Goal: Information Seeking & Learning: Check status

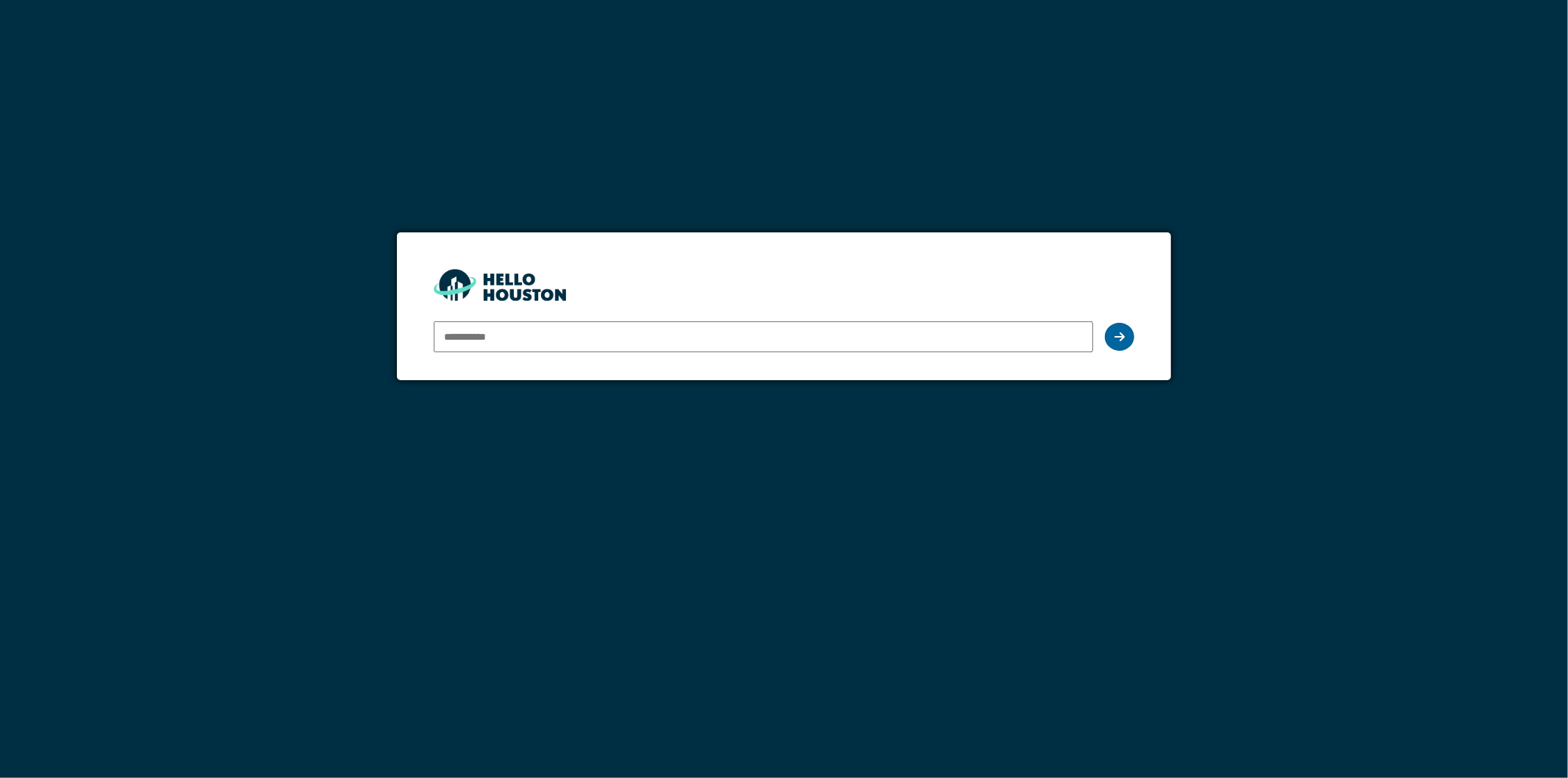
type input "**********"
click at [1123, 339] on icon at bounding box center [1119, 337] width 10 height 12
click at [1117, 336] on icon at bounding box center [1119, 337] width 10 height 12
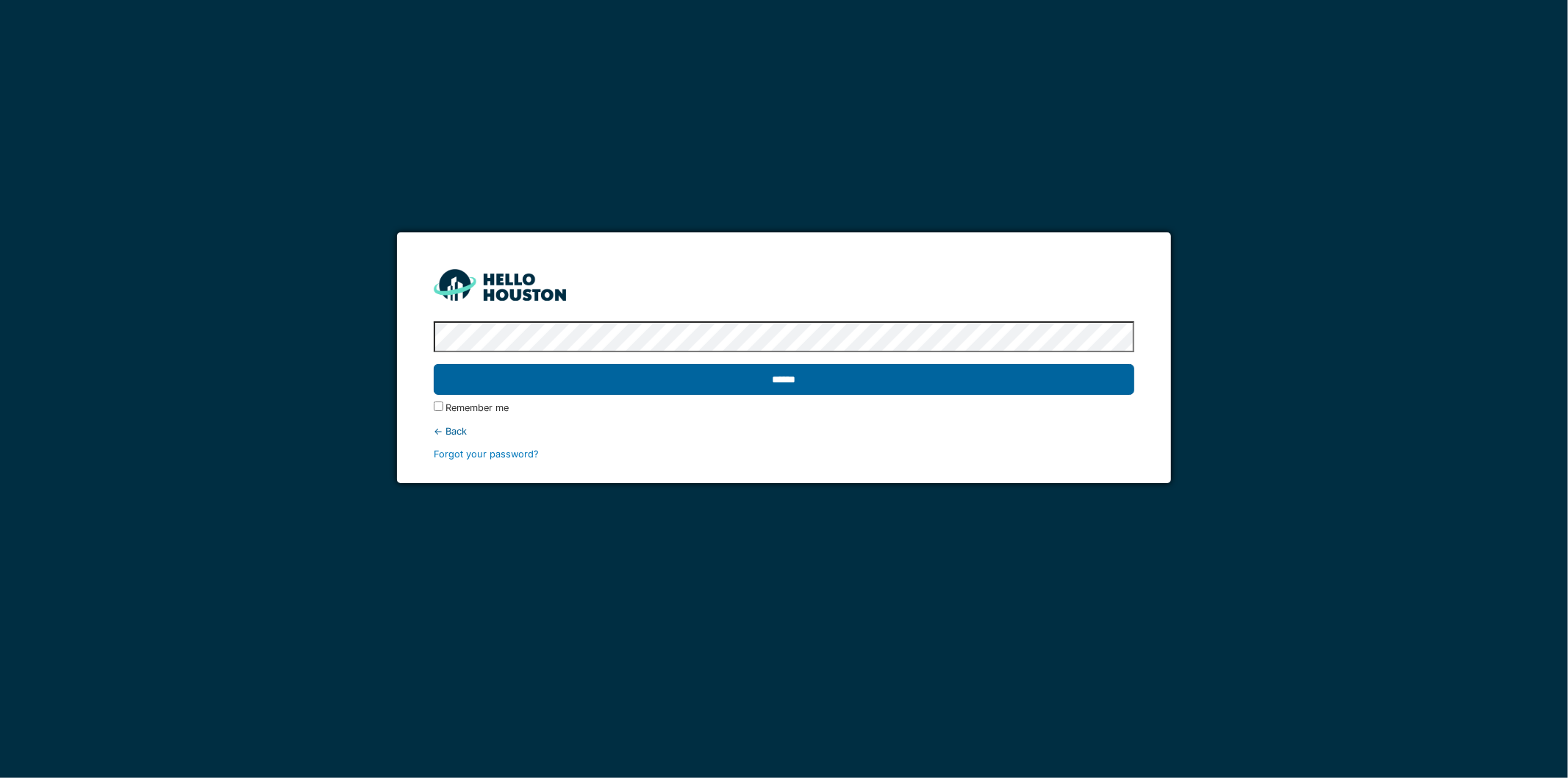
click at [569, 369] on input "******" at bounding box center [784, 379] width 701 height 31
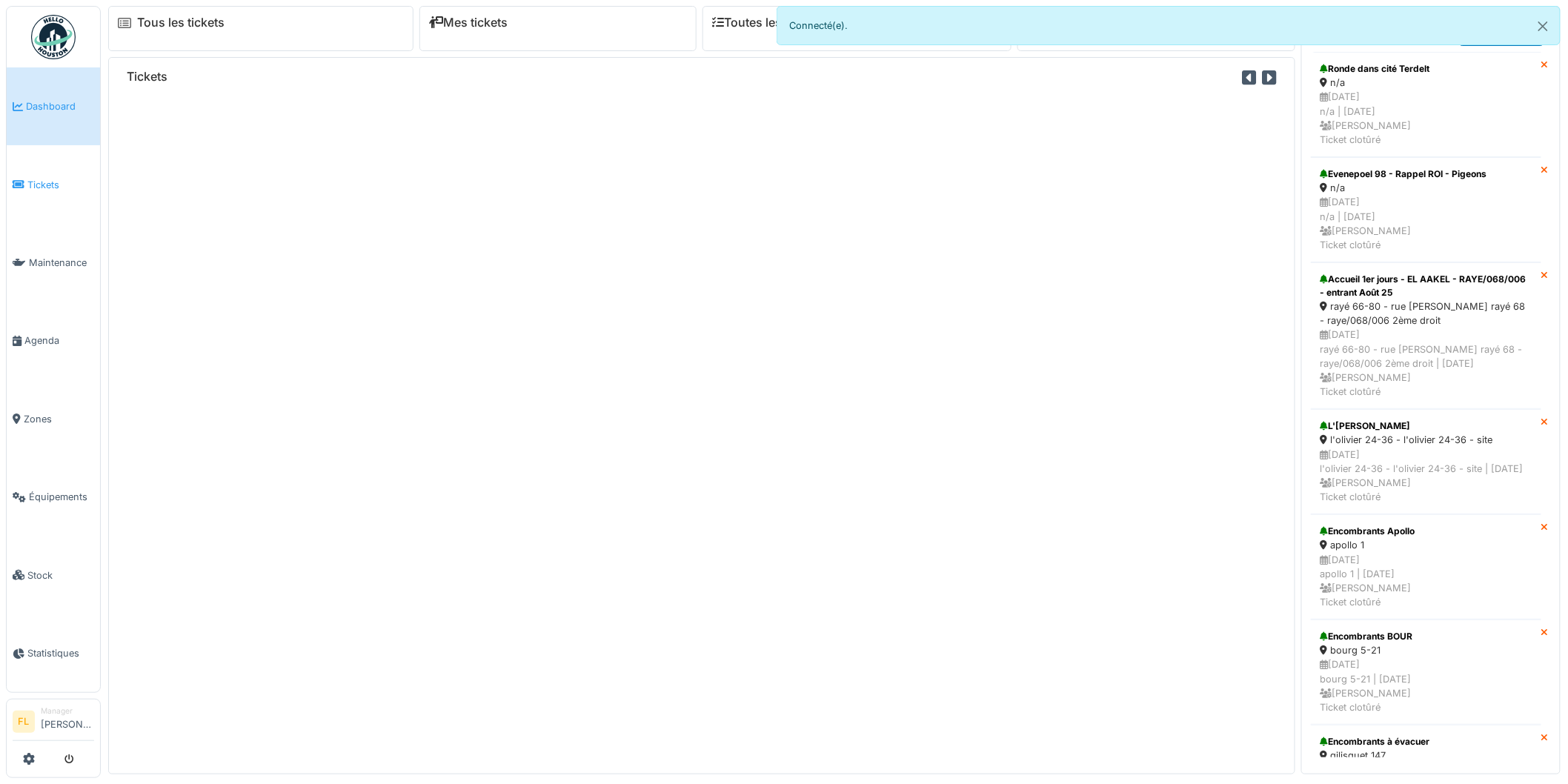
click at [39, 188] on span "Tickets" at bounding box center [61, 185] width 67 height 14
click at [43, 180] on span "Tickets" at bounding box center [61, 185] width 67 height 14
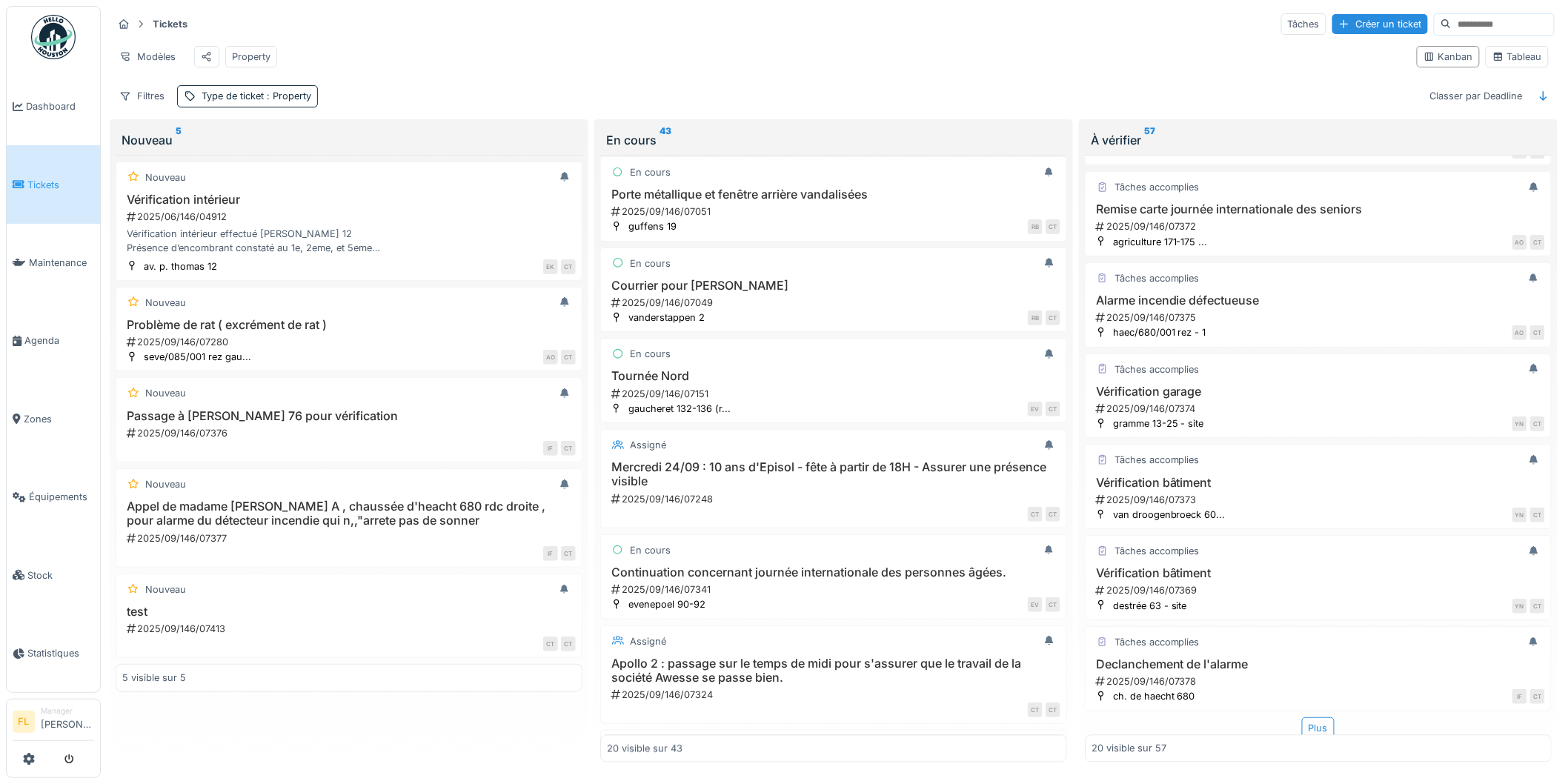
scroll to position [1304, 0]
click at [1302, 726] on div "Plus" at bounding box center [1319, 724] width 33 height 22
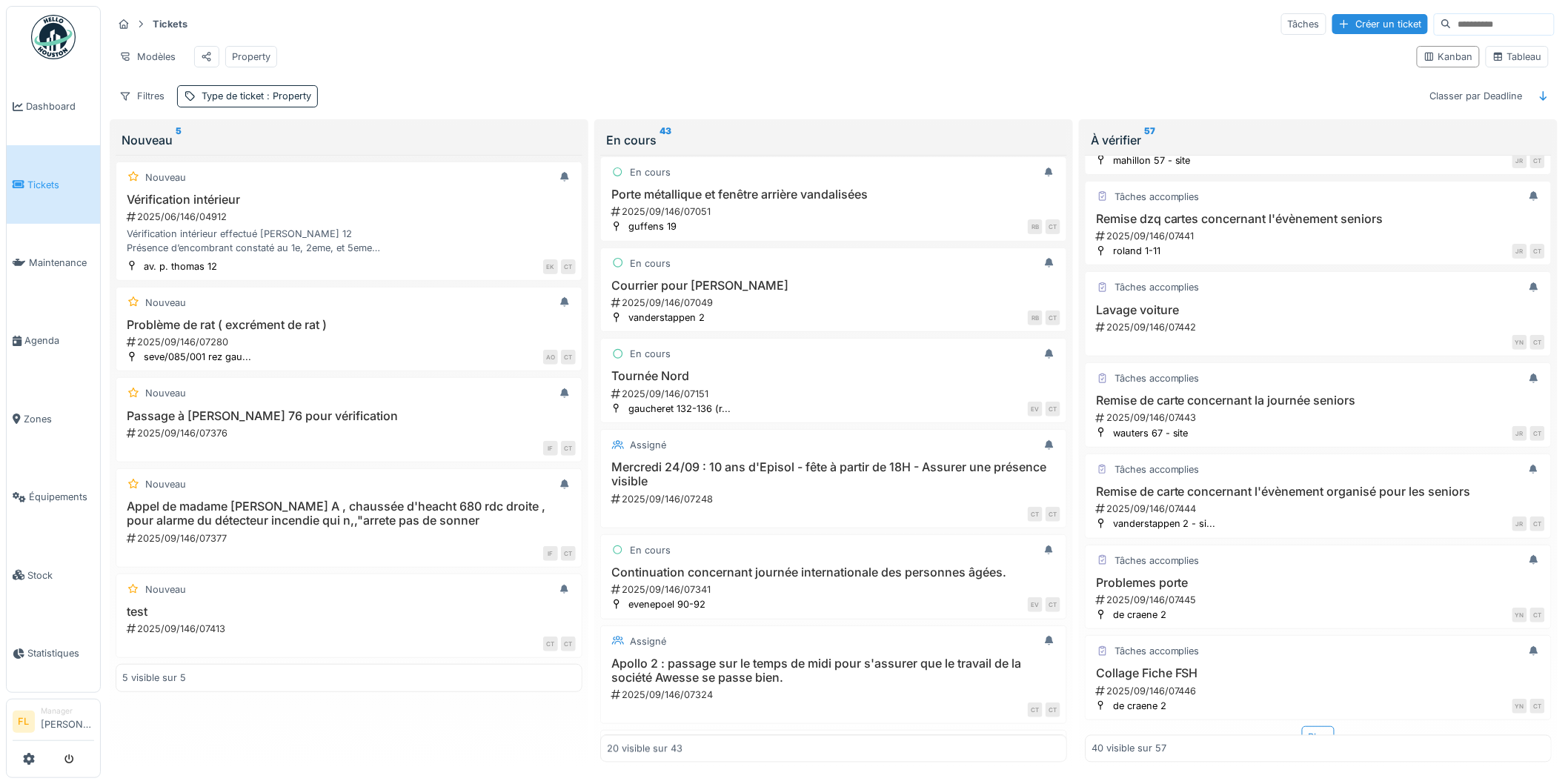
scroll to position [3161, 0]
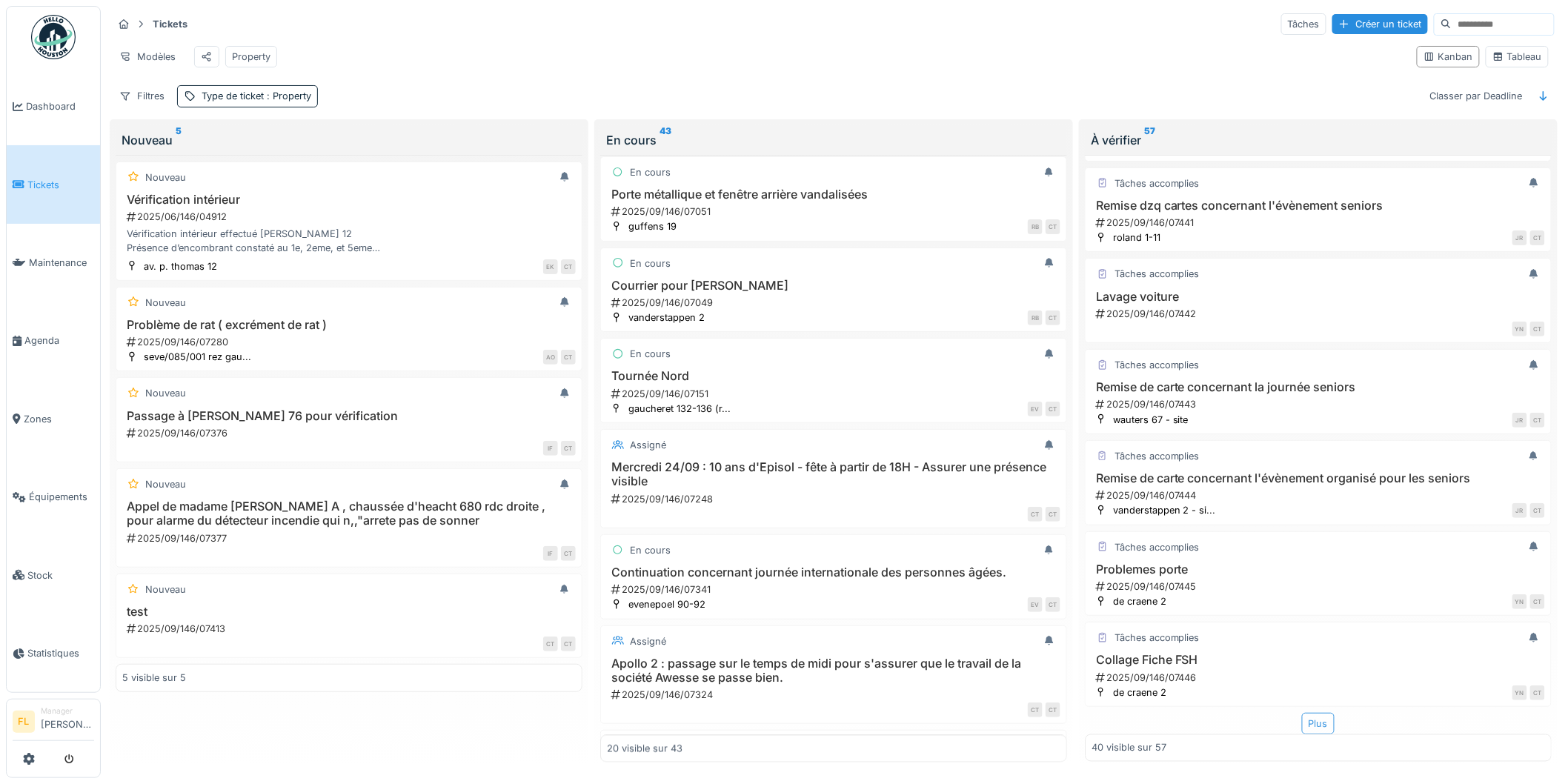
click at [1305, 713] on div "Plus" at bounding box center [1319, 723] width 33 height 22
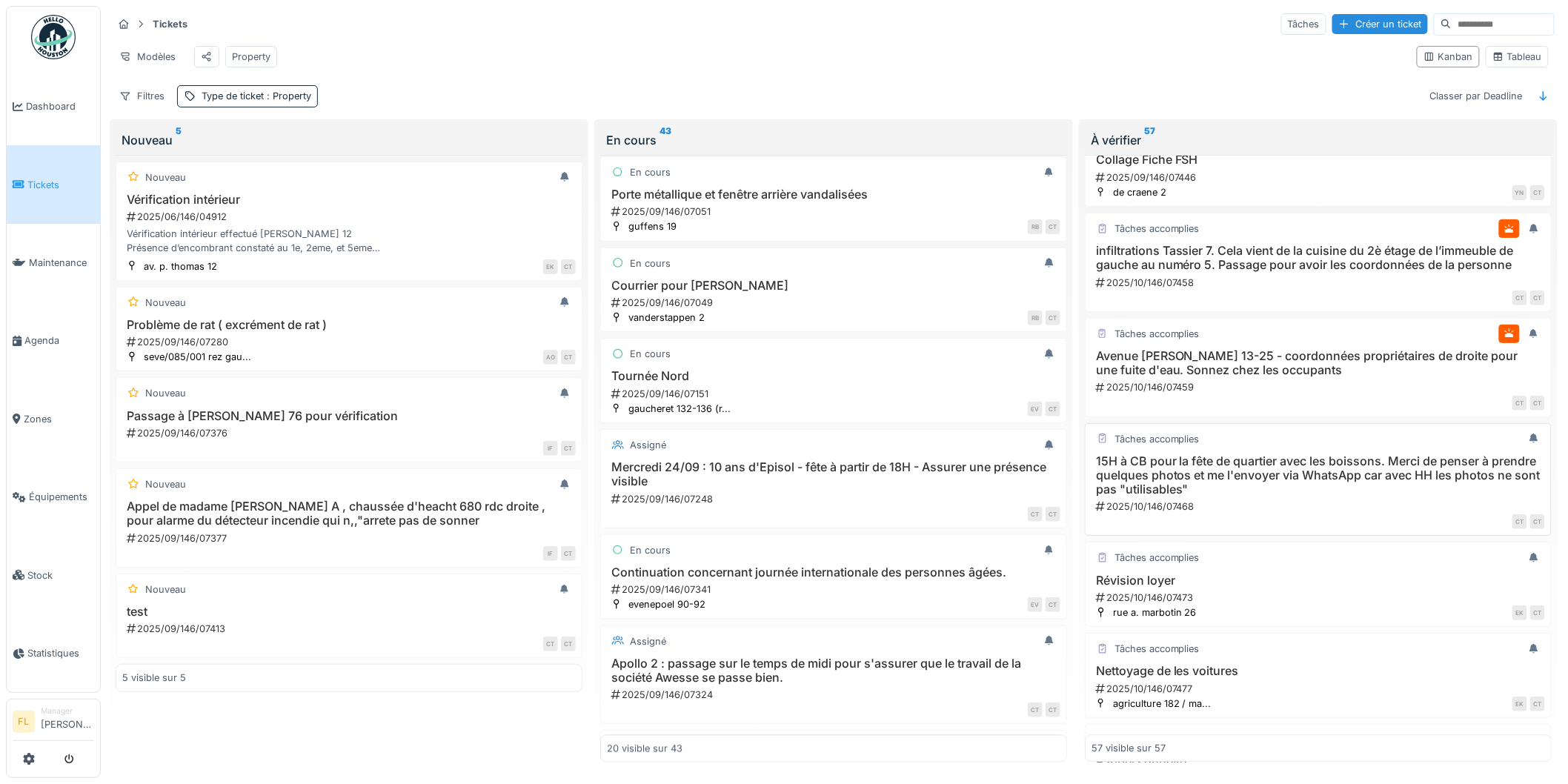
scroll to position [3655, 0]
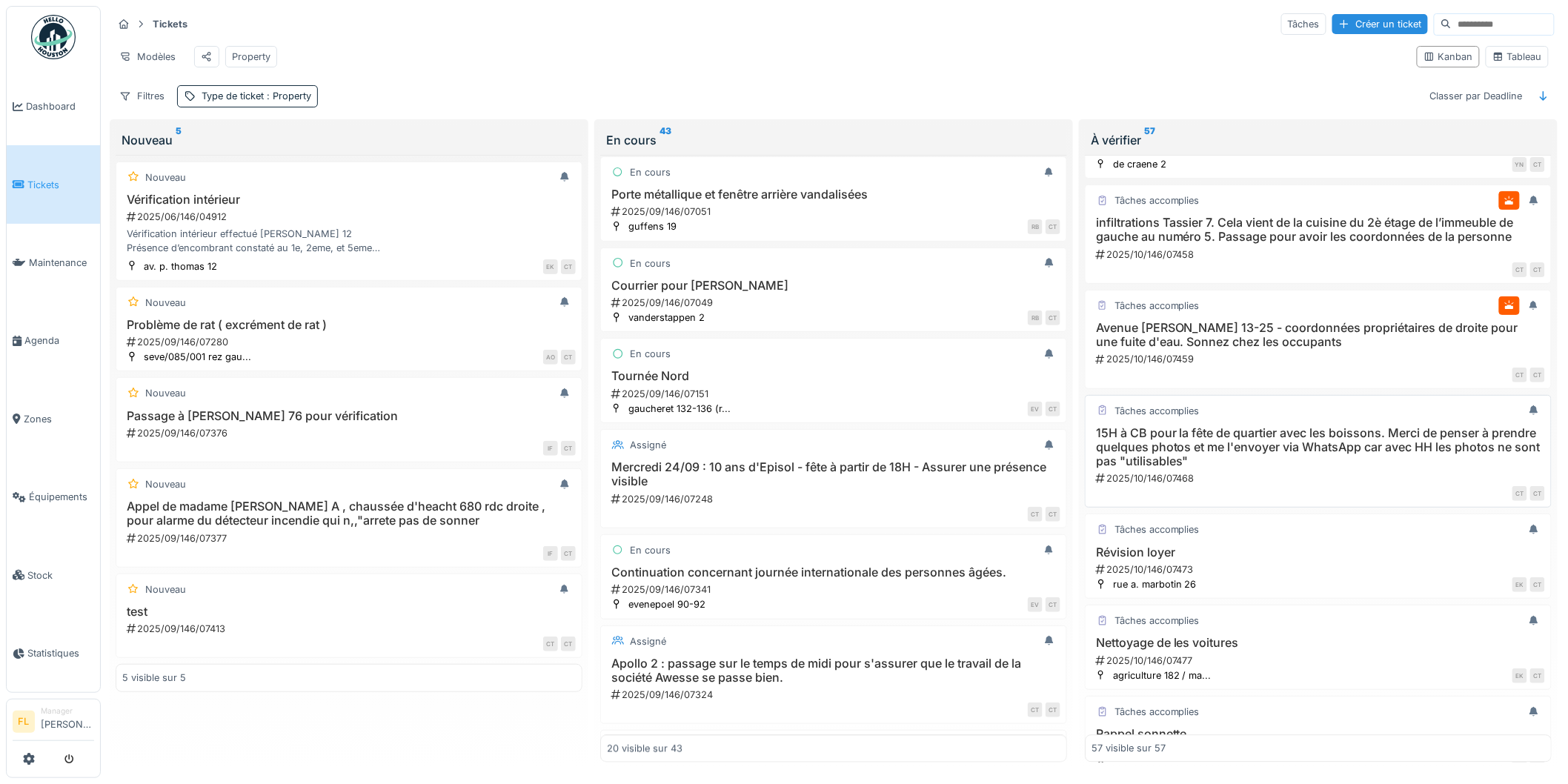
click at [1192, 469] on h3 "15H à CB pour la fête de quartier avec les boissons. Merci de penser à prendre …" at bounding box center [1319, 447] width 453 height 43
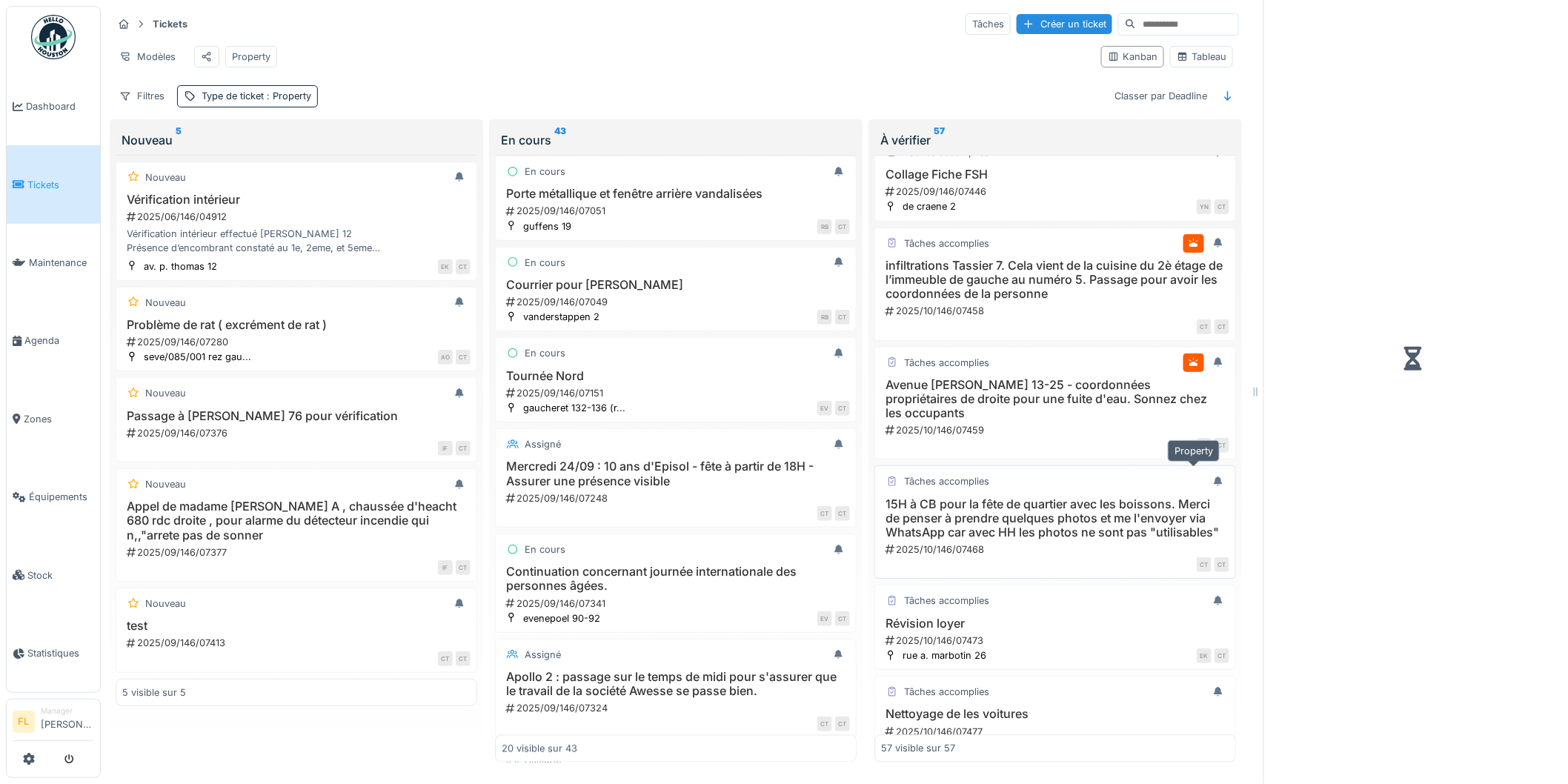
scroll to position [3685, 0]
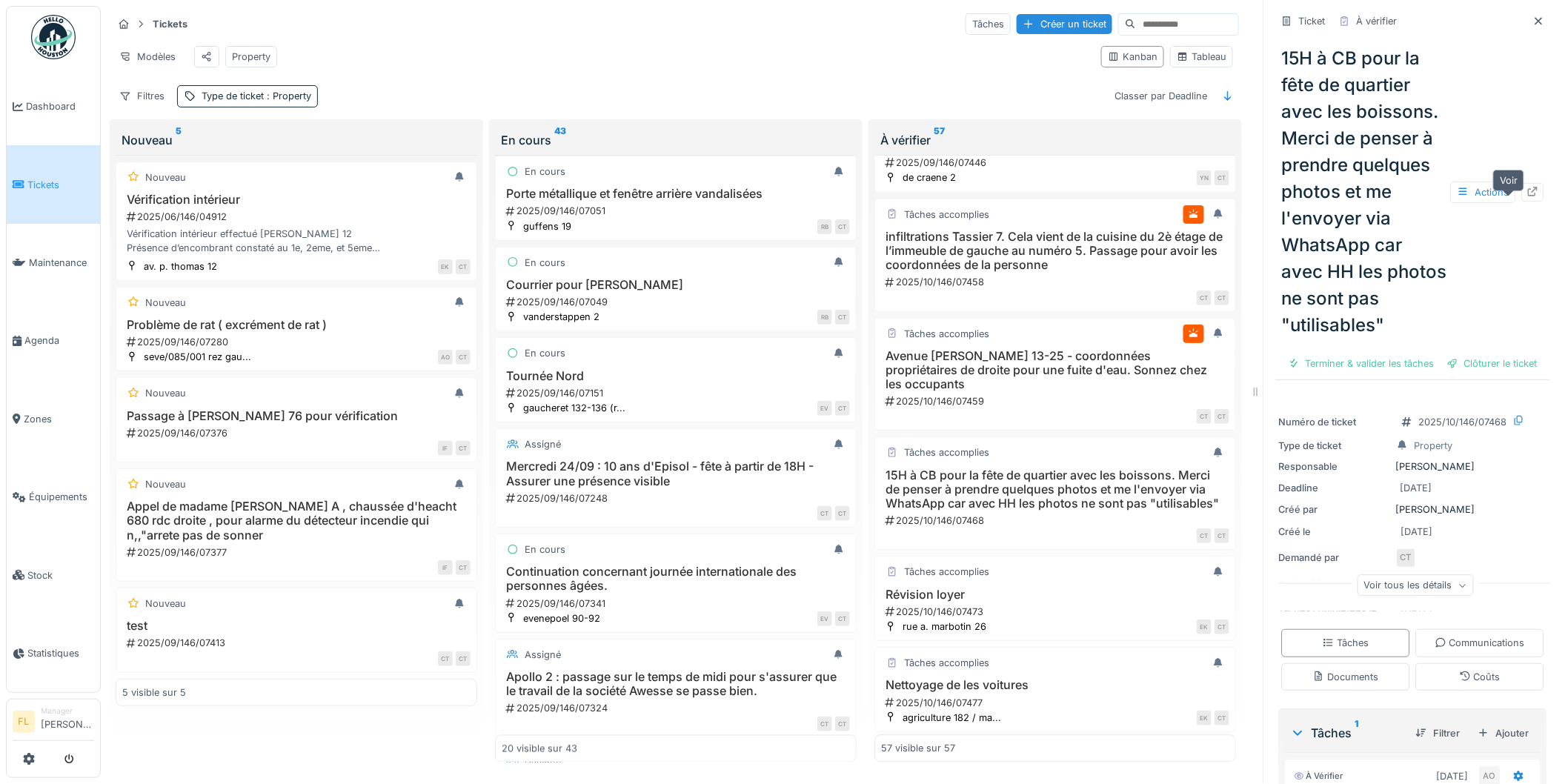
click at [1522, 197] on div at bounding box center [1533, 192] width 23 height 18
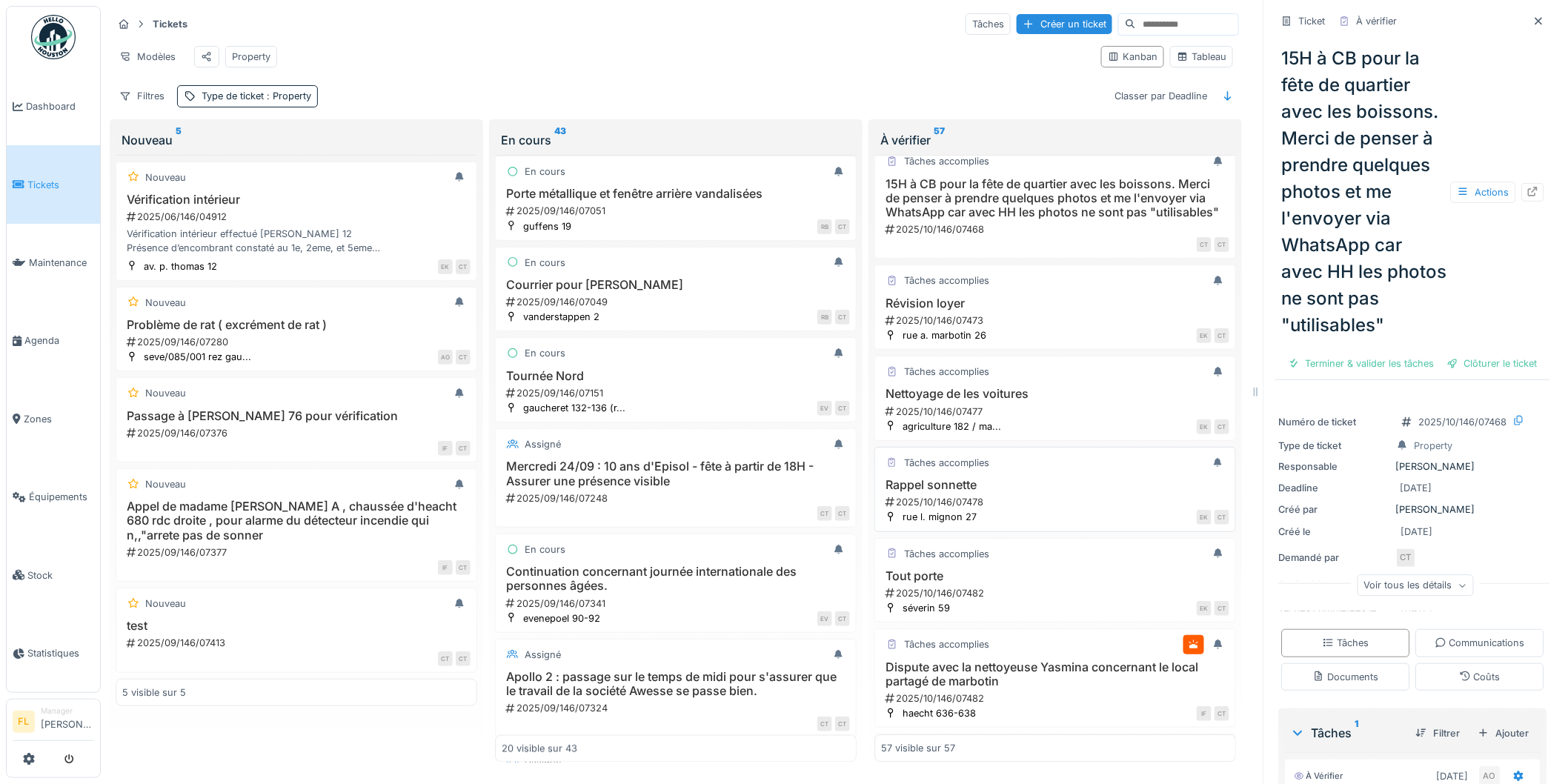
scroll to position [4013, 0]
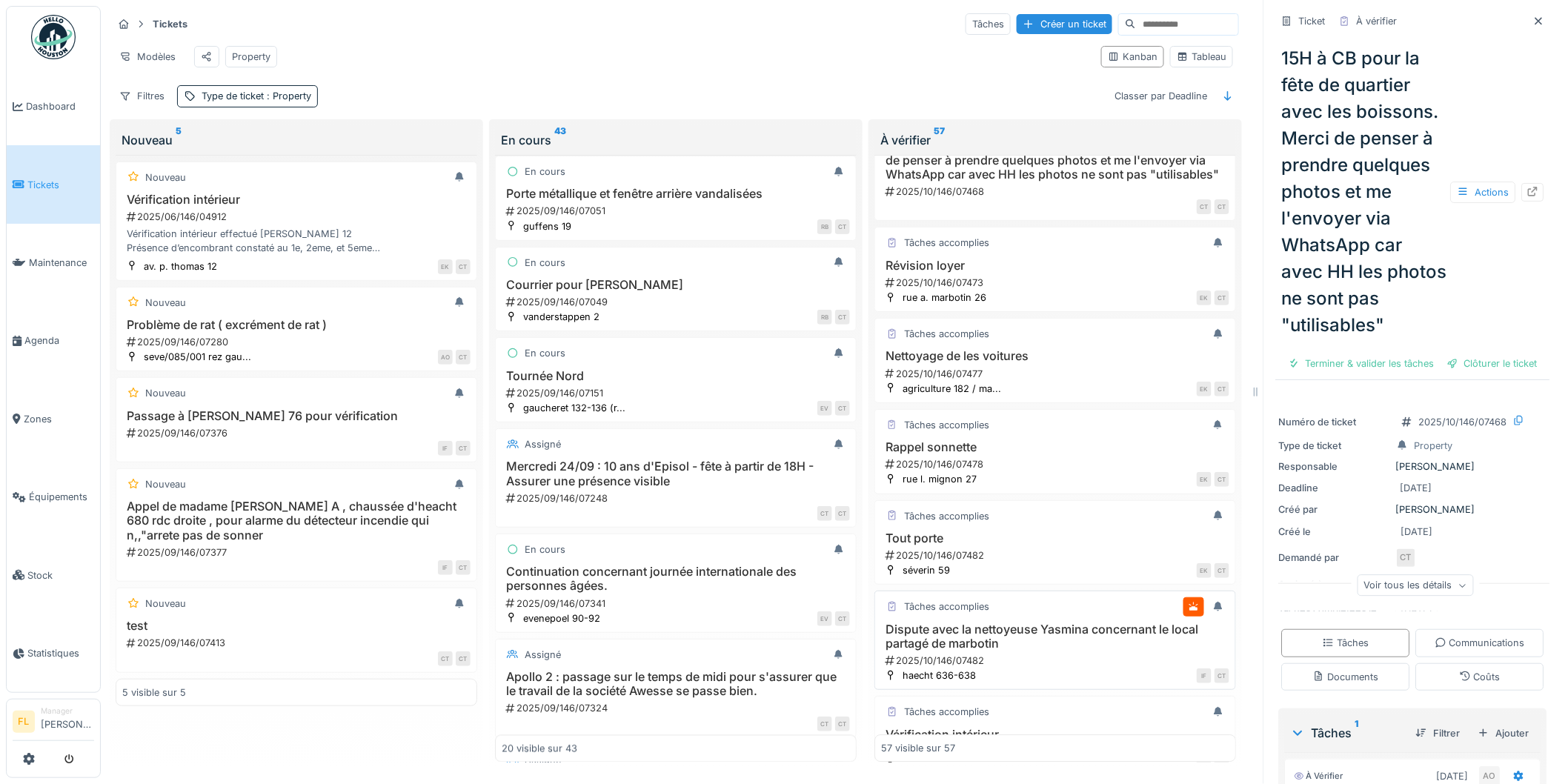
click at [950, 650] on h3 "Dispute avec la nettoyeuse Yasmina concernant le local partagé de marbotin" at bounding box center [1055, 636] width 348 height 28
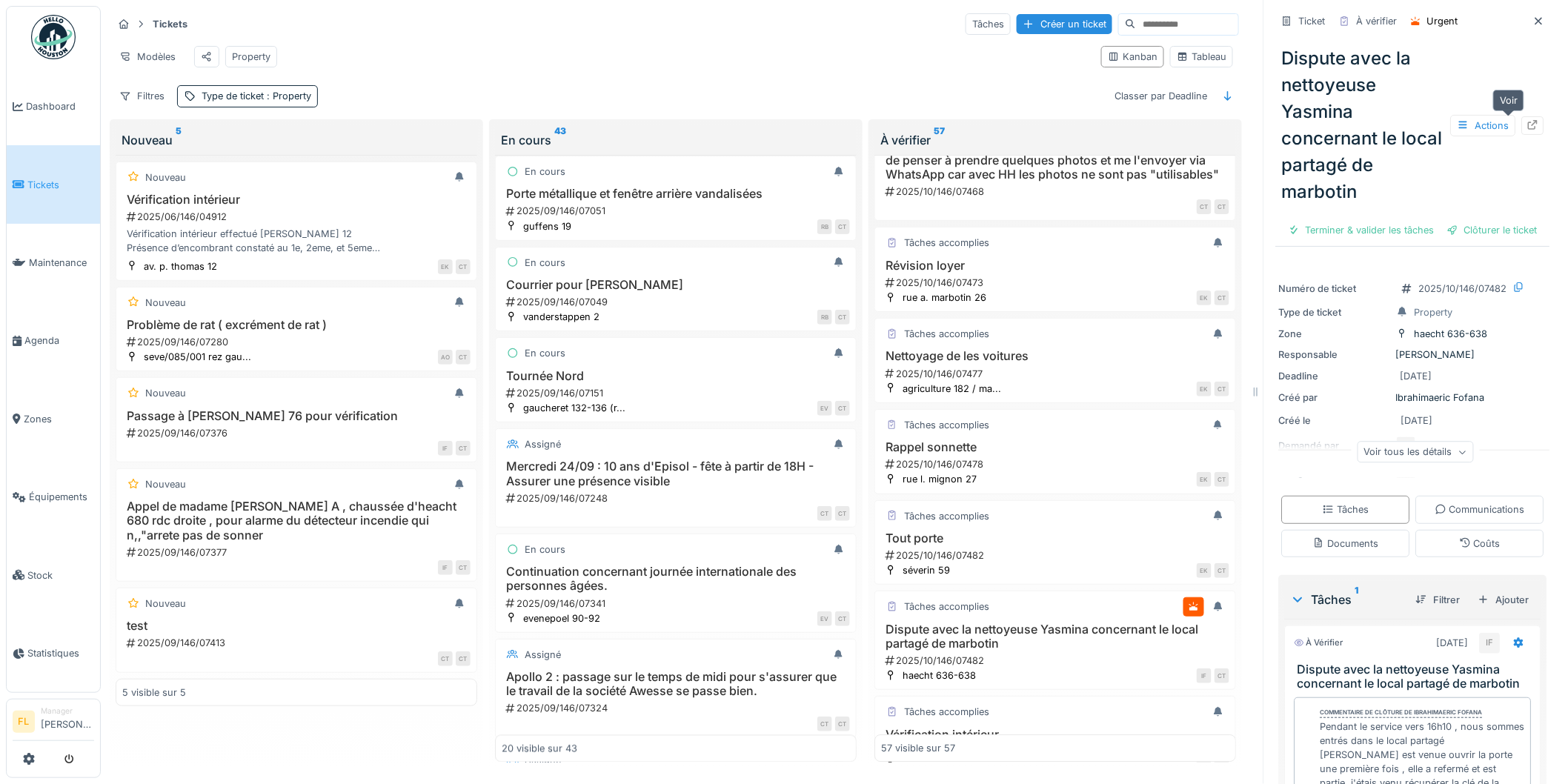
click at [1522, 116] on div at bounding box center [1533, 125] width 23 height 18
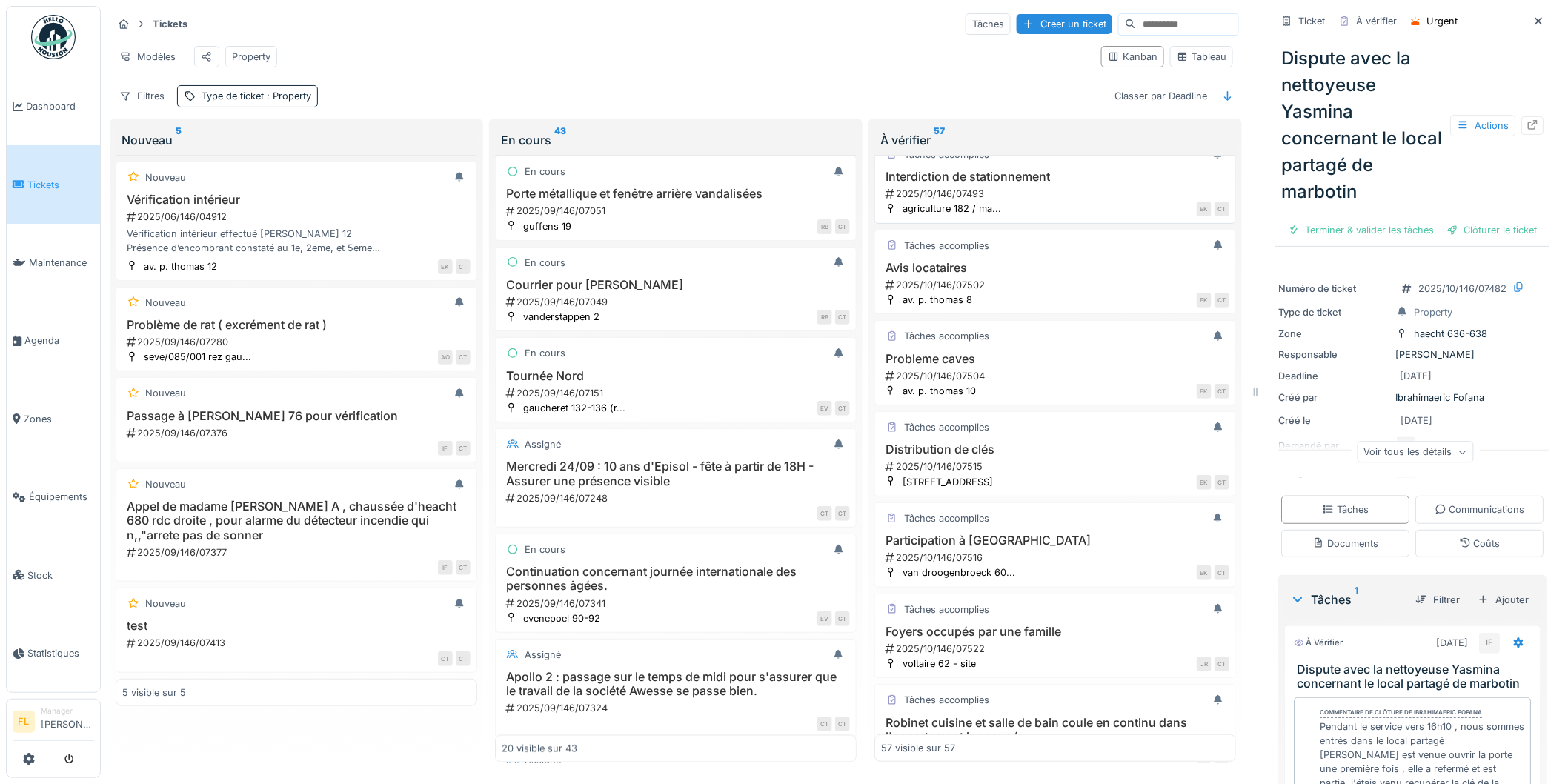
scroll to position [4753, 0]
click at [1032, 182] on h3 "Interdiction de stationnement" at bounding box center [1055, 175] width 348 height 14
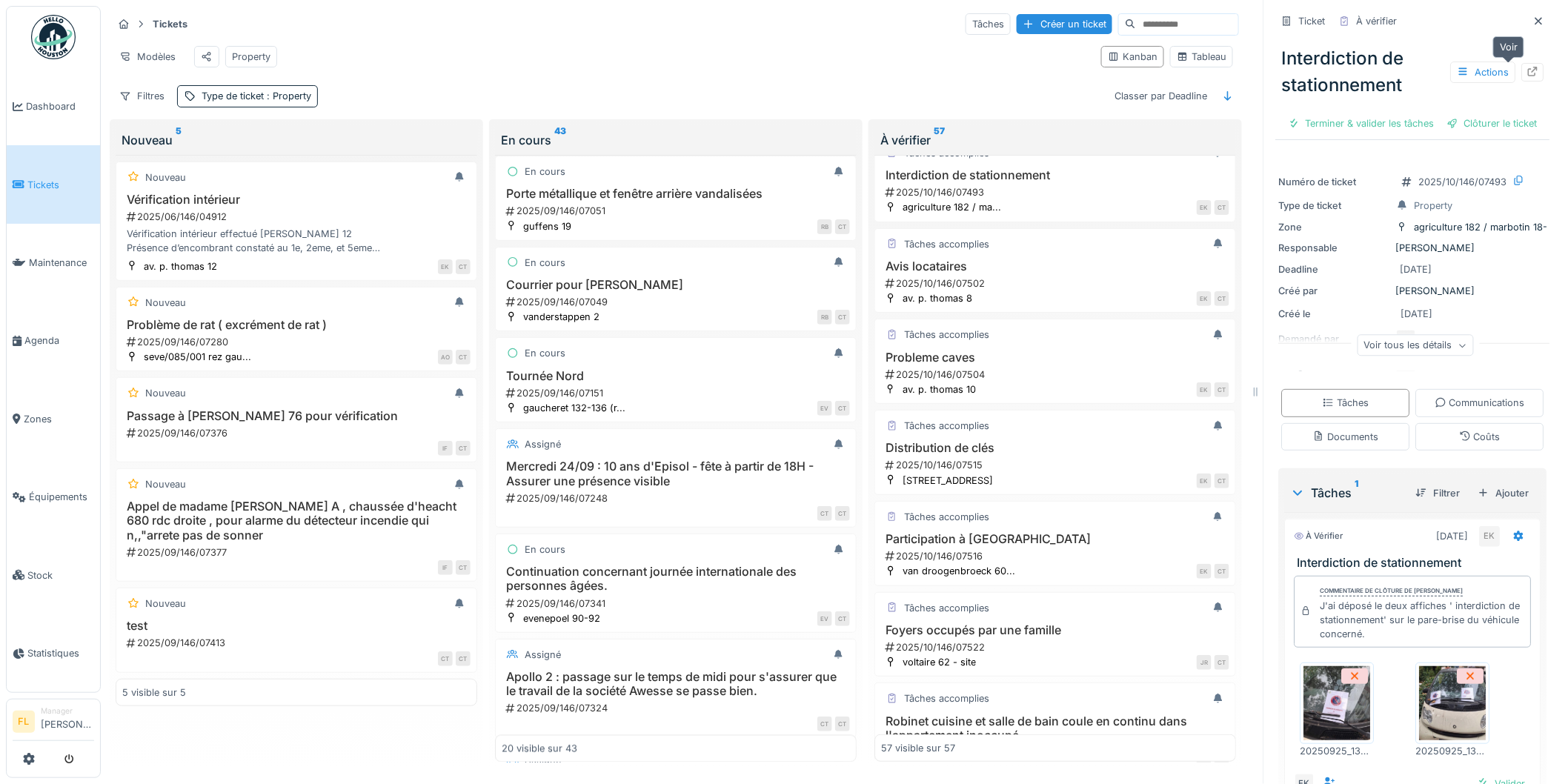
click at [1529, 67] on icon at bounding box center [1533, 71] width 10 height 10
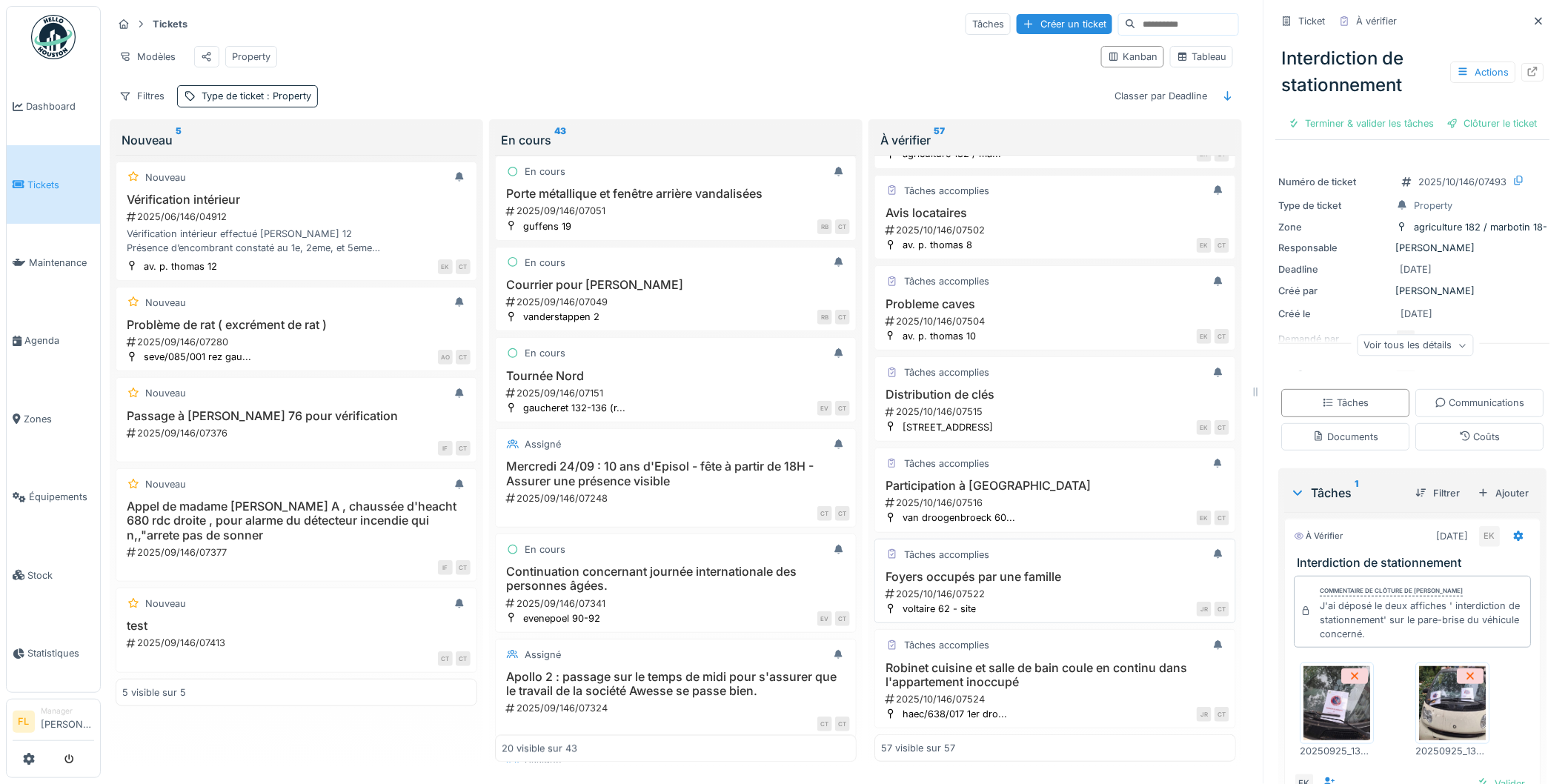
scroll to position [4852, 0]
click at [1054, 570] on h3 "Foyers occupés par une famille" at bounding box center [1055, 576] width 348 height 14
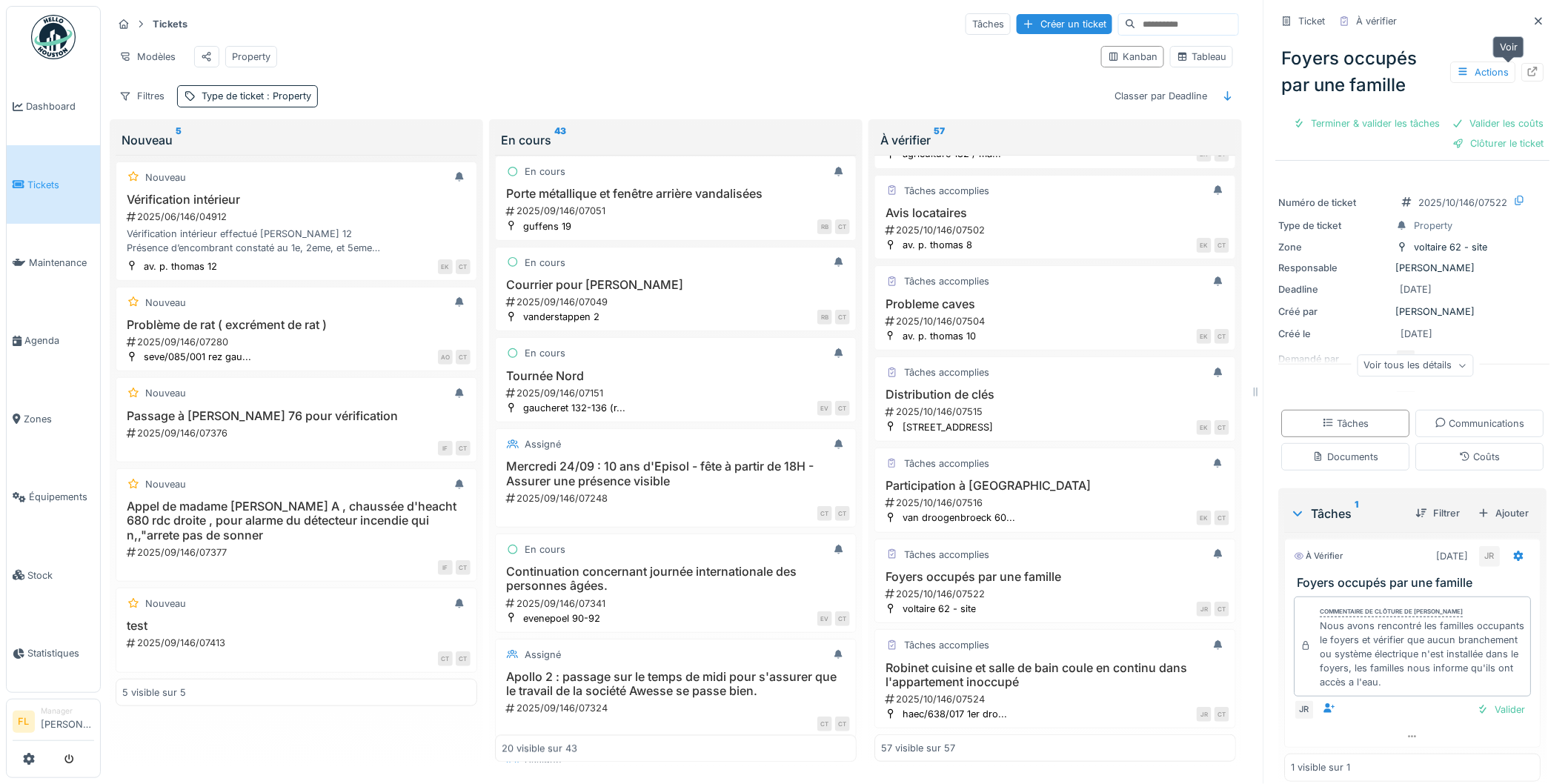
click at [1527, 67] on icon at bounding box center [1533, 71] width 12 height 10
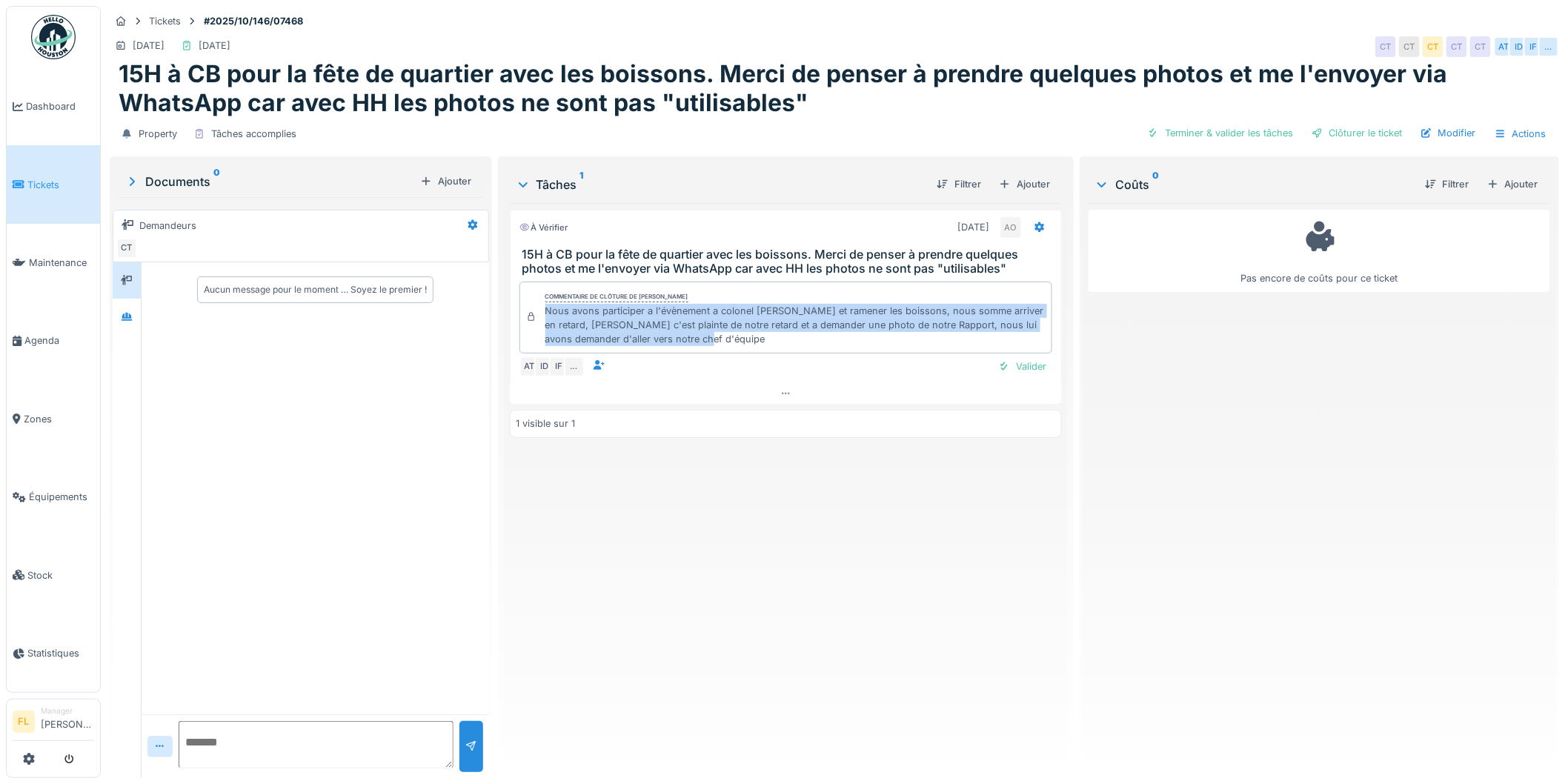
drag, startPoint x: 545, startPoint y: 308, endPoint x: 1002, endPoint y: 335, distance: 457.8
click at [1002, 335] on div "Nous avons participer a l'évènement a colonel [PERSON_NAME] et ramener les bois…" at bounding box center [796, 325] width 501 height 43
click at [1002, 335] on div "Nous avons participer a l'évènement a colonel bourg et ramener les boissons, no…" at bounding box center [796, 325] width 501 height 43
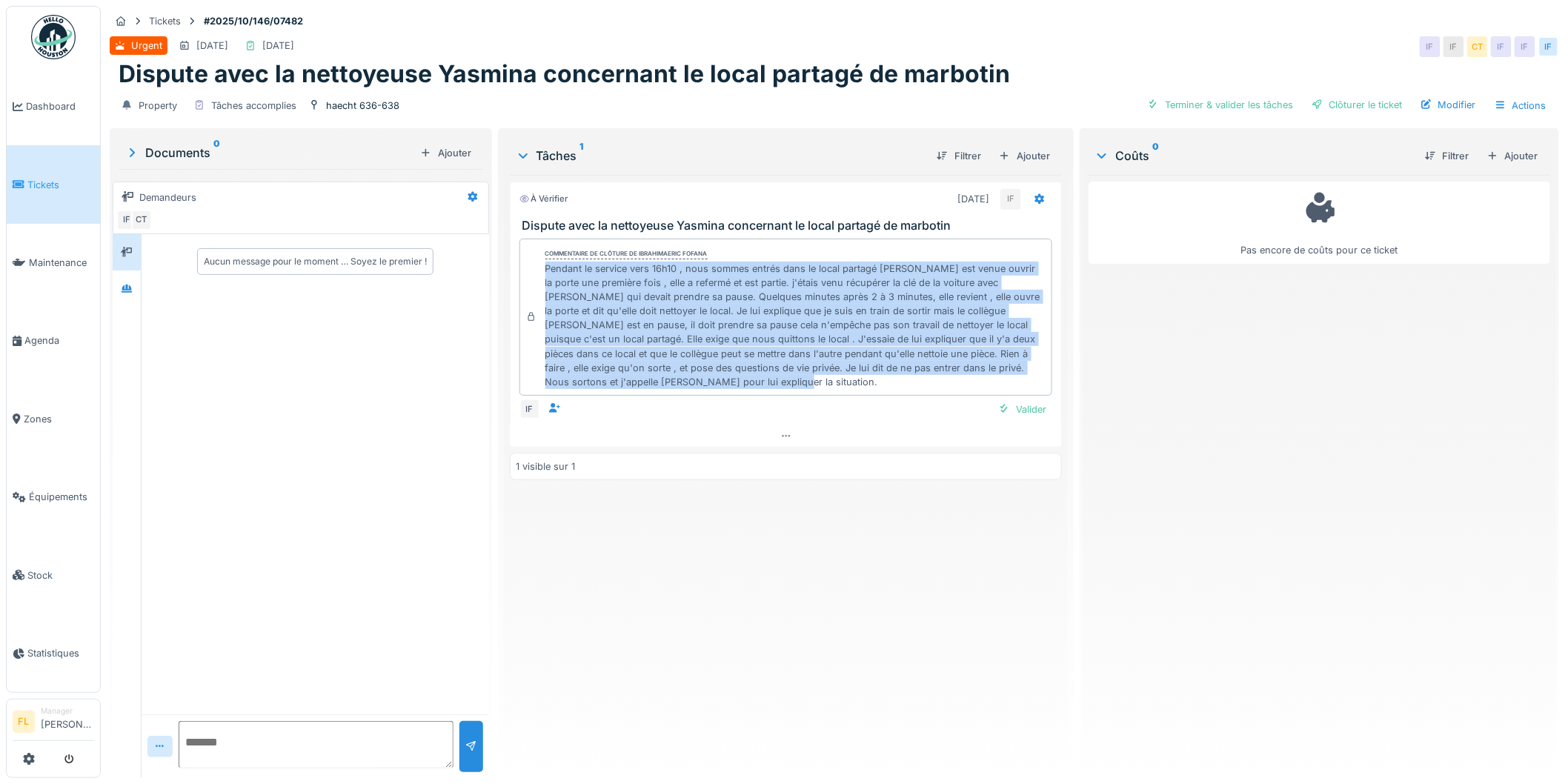
drag, startPoint x: 542, startPoint y: 269, endPoint x: 714, endPoint y: 384, distance: 206.9
click at [714, 384] on div "Commentaire de clôture de Ibrahimaeric Fofana Pendant le service vers 16h10 , n…" at bounding box center [786, 317] width 533 height 157
click at [714, 384] on div "Pendant le service vers 16h10 , nous sommes entrés dans le local partagé de mar…" at bounding box center [796, 326] width 501 height 128
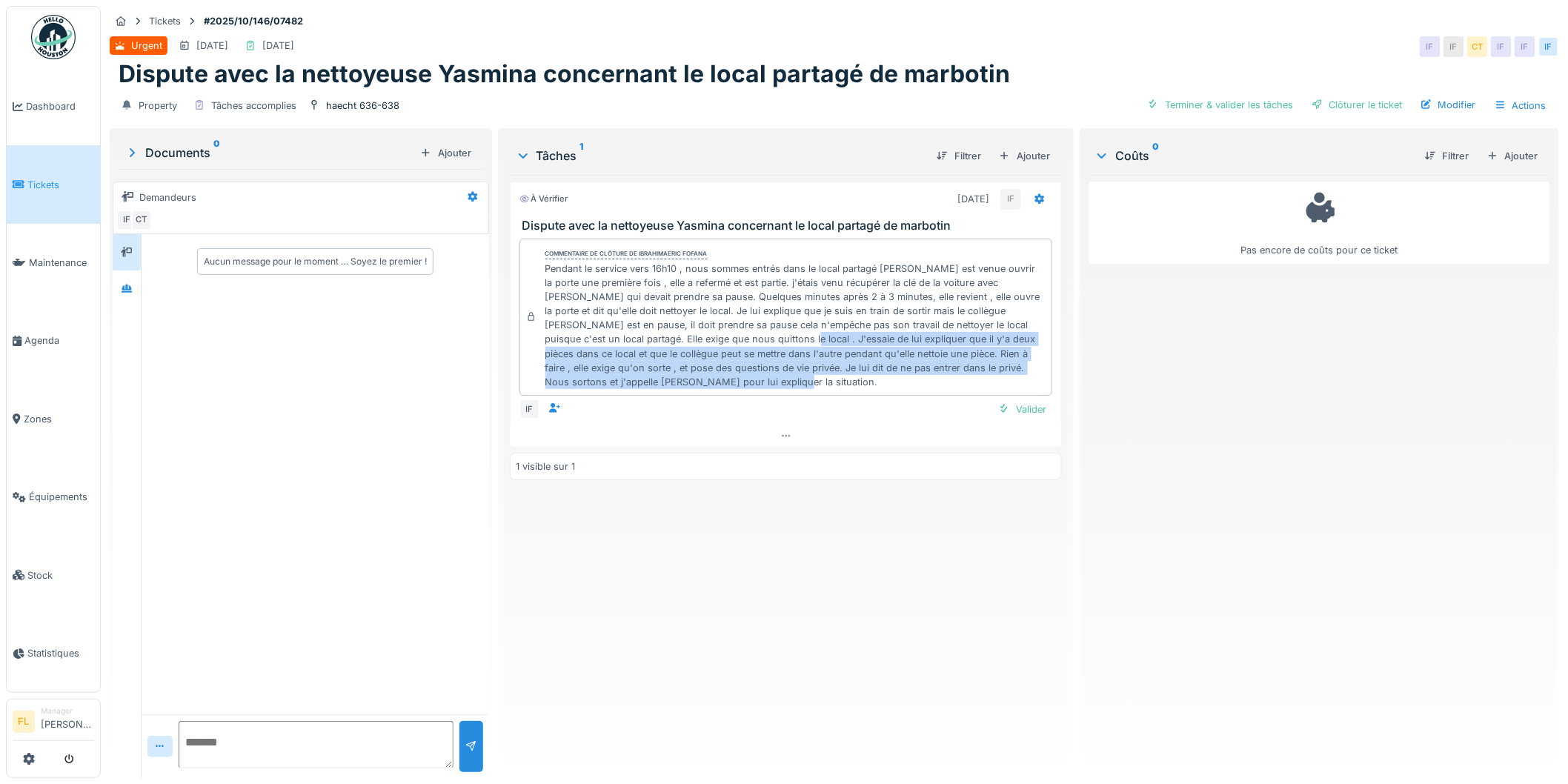
drag, startPoint x: 693, startPoint y: 336, endPoint x: 744, endPoint y: 381, distance: 68.0
click at [738, 381] on div "Pendant le service vers 16h10 , nous sommes entrés dans le local partagé de mar…" at bounding box center [796, 326] width 501 height 128
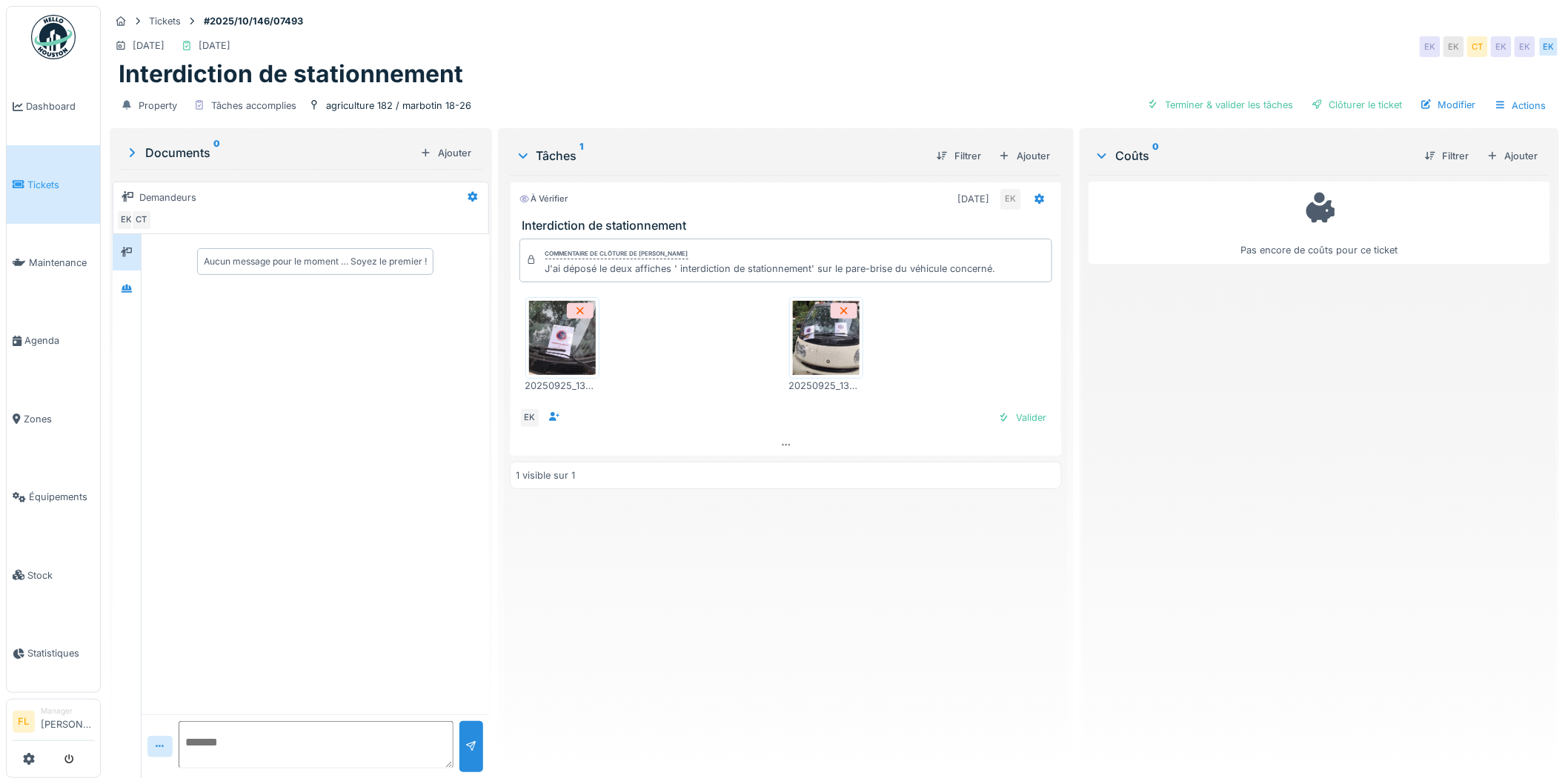
click at [556, 332] on img at bounding box center [562, 337] width 67 height 74
click at [811, 344] on img at bounding box center [826, 337] width 67 height 74
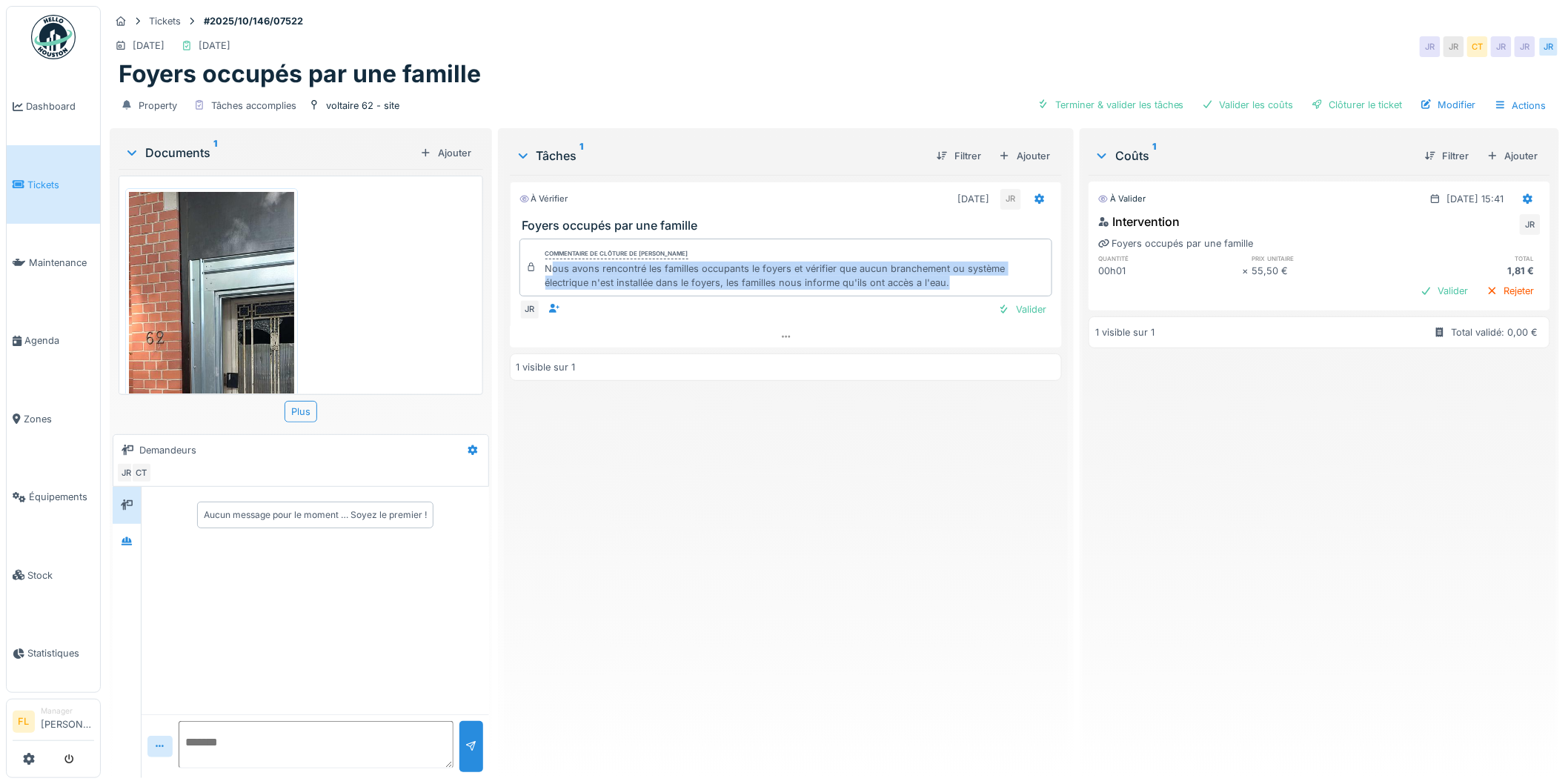
drag, startPoint x: 549, startPoint y: 269, endPoint x: 946, endPoint y: 281, distance: 397.2
click at [946, 281] on div "Nous avons rencontré les familles occupants le foyers et vérifier que aucun bra…" at bounding box center [796, 275] width 501 height 28
click at [949, 280] on div "Nous avons rencontré les familles occupants le foyers et vérifier que aucun bra…" at bounding box center [796, 275] width 501 height 28
drag, startPoint x: 962, startPoint y: 282, endPoint x: 599, endPoint y: 267, distance: 363.3
click at [538, 265] on div "Commentaire de clôture de [PERSON_NAME] Nous avons rencontré les familles occup…" at bounding box center [786, 267] width 533 height 58
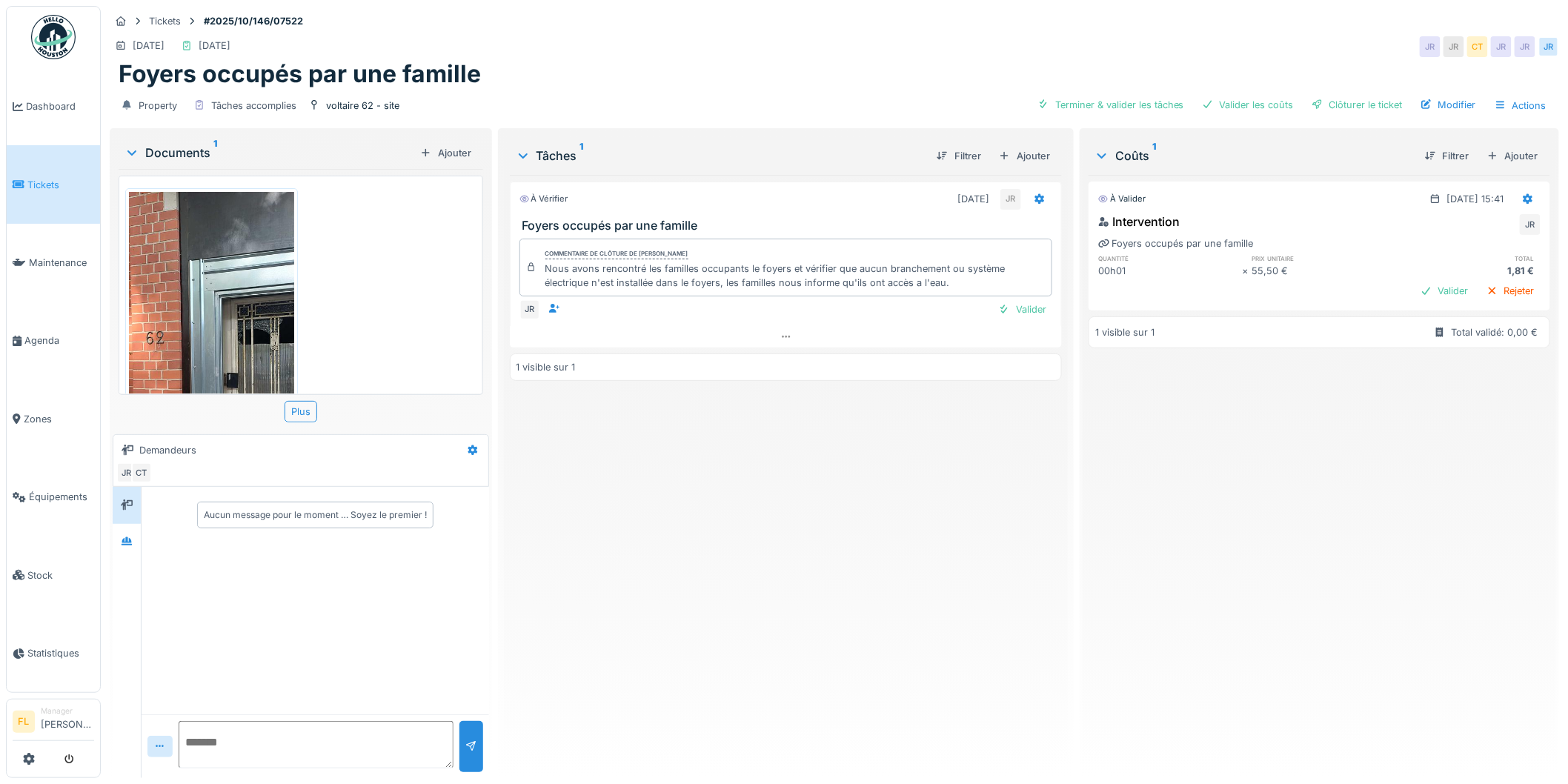
drag, startPoint x: 966, startPoint y: 523, endPoint x: 884, endPoint y: 499, distance: 85.4
click at [965, 523] on div "À vérifier [DATE] JR Foyers occupés par une famille Commentaire de clôture de […" at bounding box center [786, 470] width 552 height 591
click at [1008, 311] on div "Valider" at bounding box center [1022, 309] width 60 height 20
click at [1499, 105] on div "Actions" at bounding box center [1520, 105] width 65 height 22
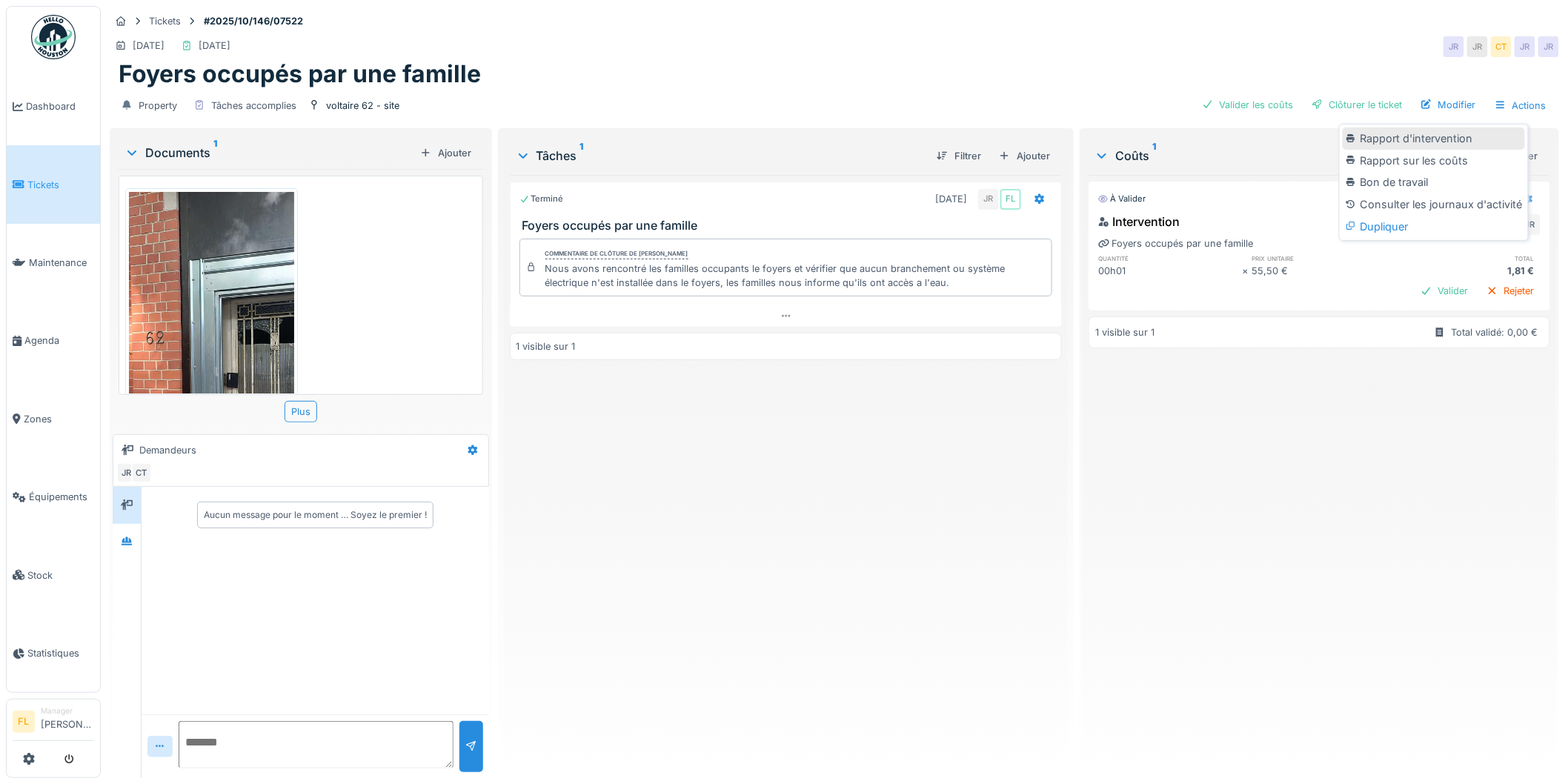
click at [1458, 139] on div "Rapport d'intervention" at bounding box center [1434, 139] width 182 height 23
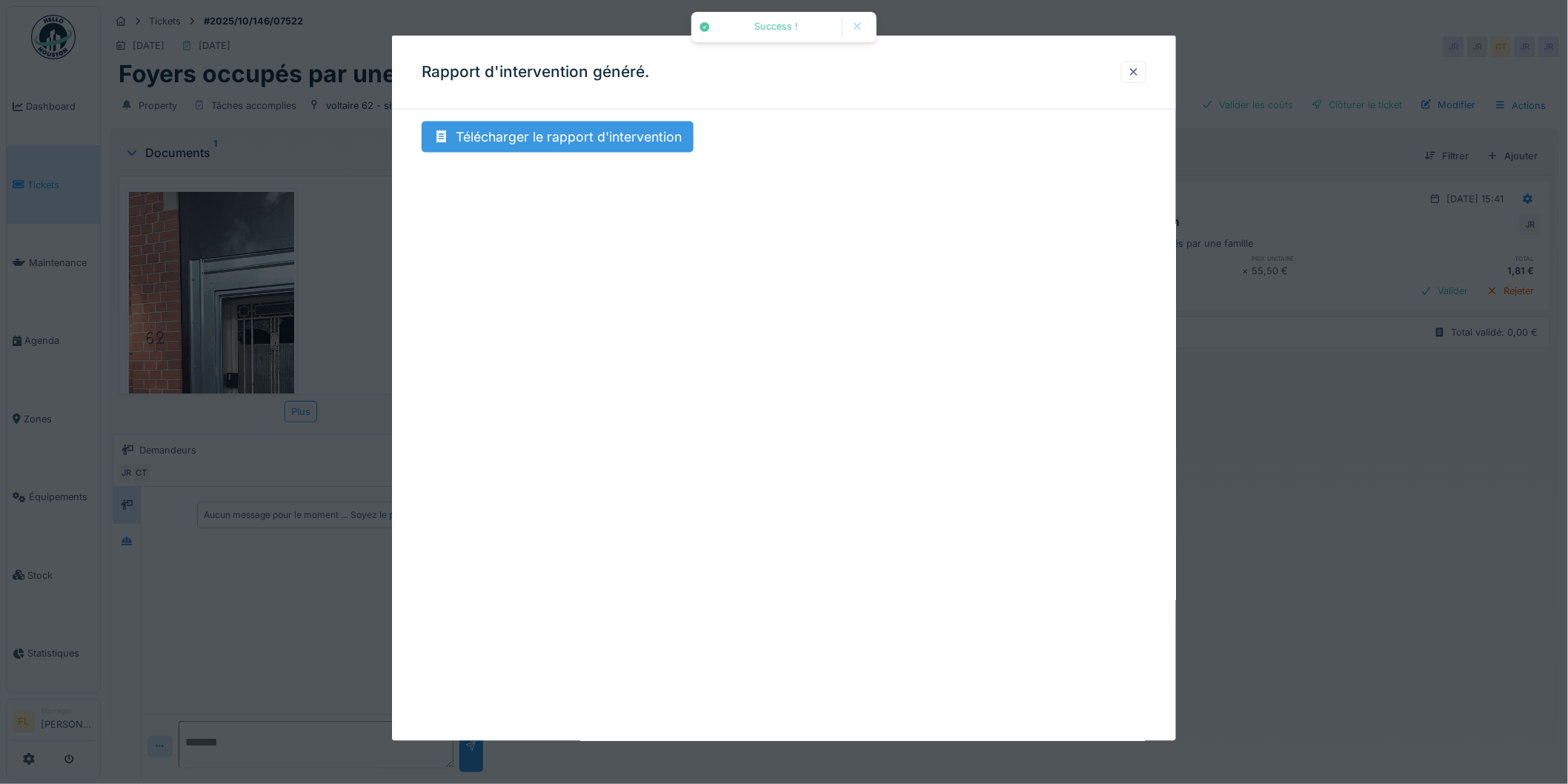
click at [542, 142] on div "Télécharger le rapport d'intervention" at bounding box center [557, 137] width 272 height 31
drag, startPoint x: 1136, startPoint y: 70, endPoint x: 1061, endPoint y: 31, distance: 84.5
click at [1136, 69] on div at bounding box center [1134, 72] width 12 height 14
